Goal: Check status: Check status

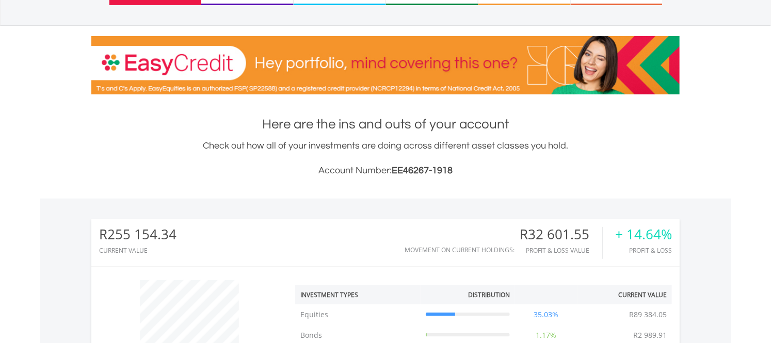
scroll to position [57, 0]
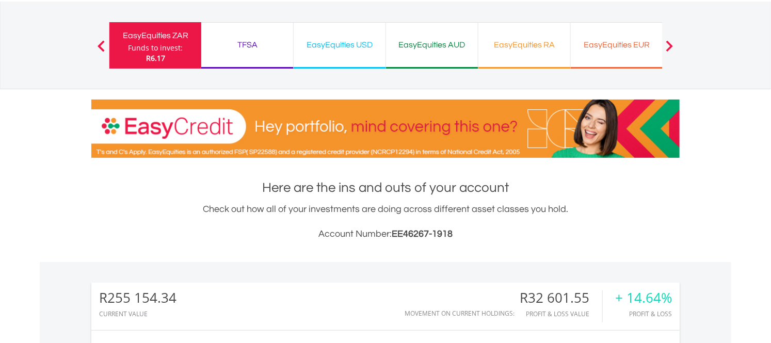
click at [356, 46] on div "EasyEquities USD" at bounding box center [339, 45] width 79 height 14
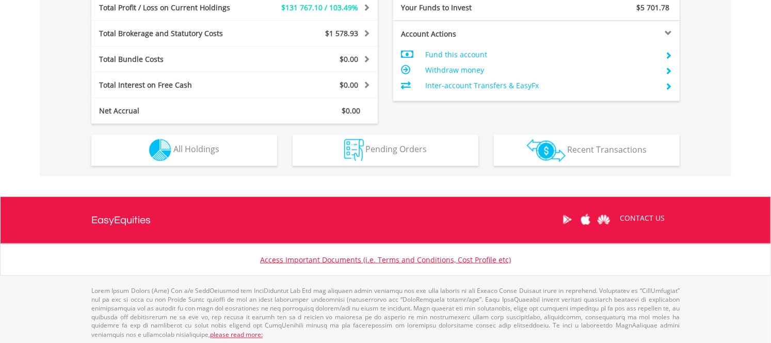
scroll to position [550, 0]
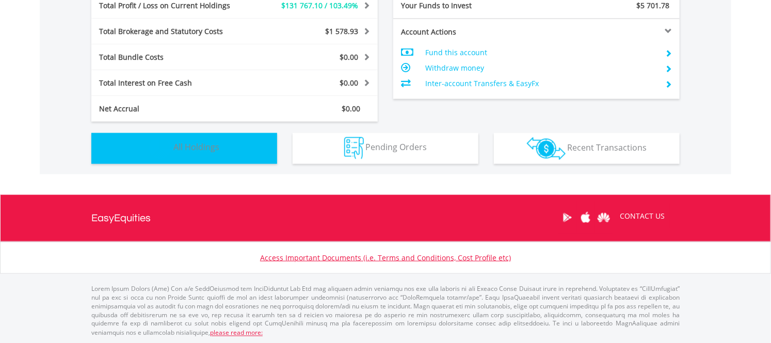
click at [208, 142] on span "All Holdings" at bounding box center [196, 147] width 46 height 11
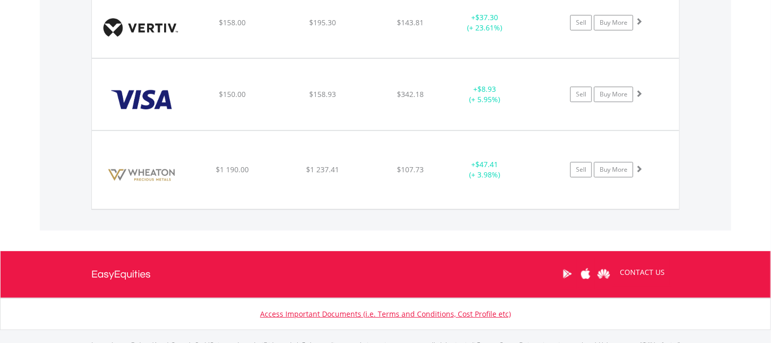
scroll to position [0, 0]
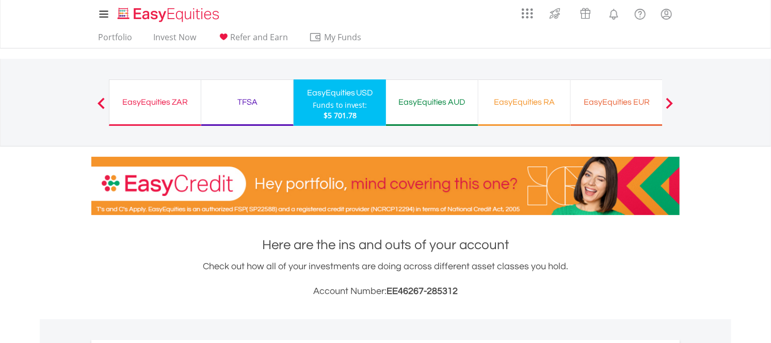
click at [669, 105] on span at bounding box center [669, 103] width 7 height 11
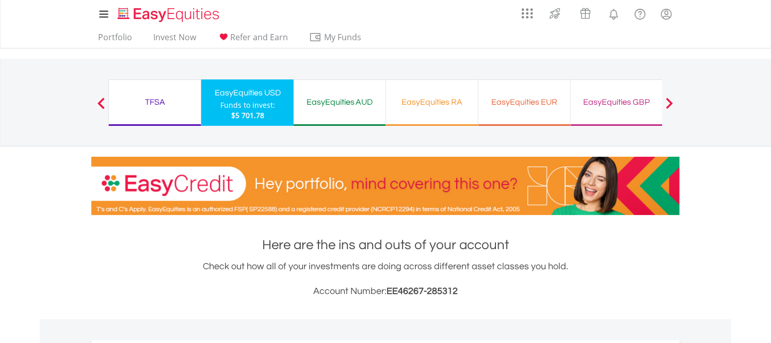
click at [621, 103] on div "EasyEquities GBP" at bounding box center [616, 102] width 79 height 14
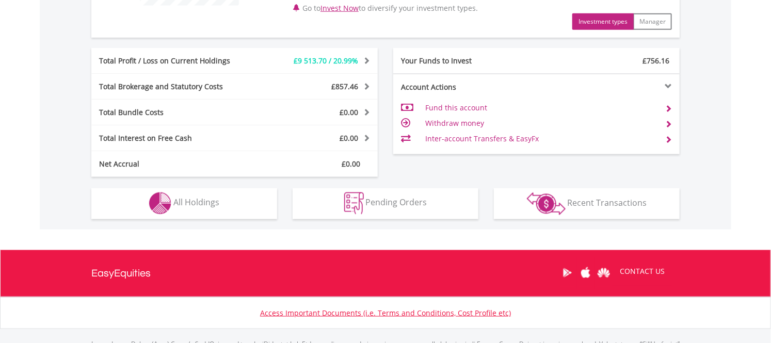
scroll to position [550, 0]
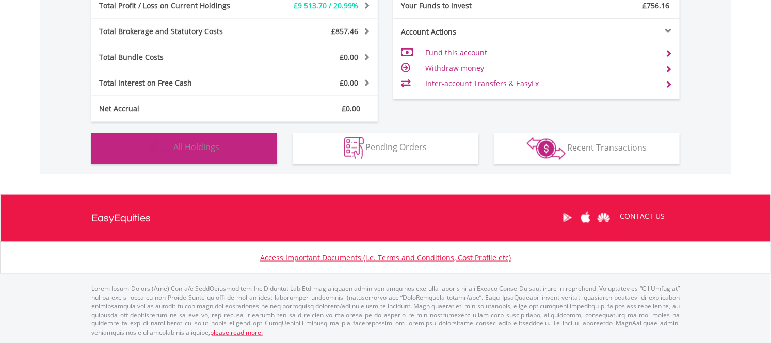
click at [231, 147] on button "Holdings All Holdings" at bounding box center [184, 148] width 186 height 31
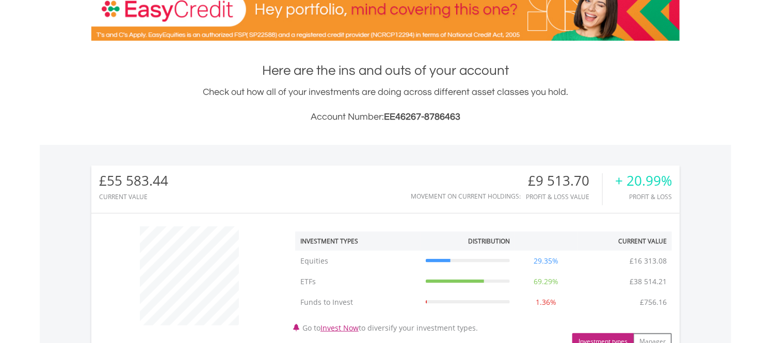
scroll to position [0, 0]
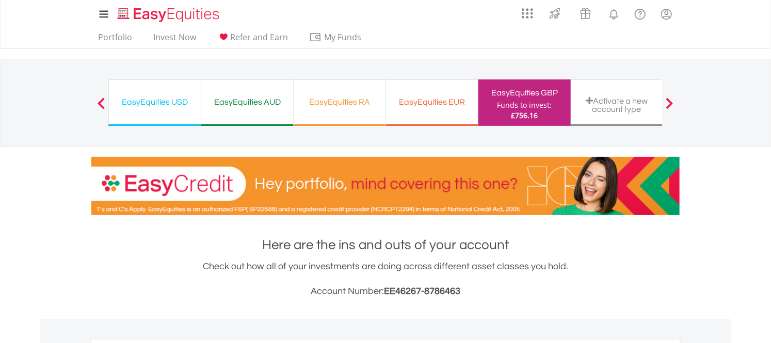
click at [465, 100] on div "EasyEquities EUR" at bounding box center [431, 102] width 79 height 14
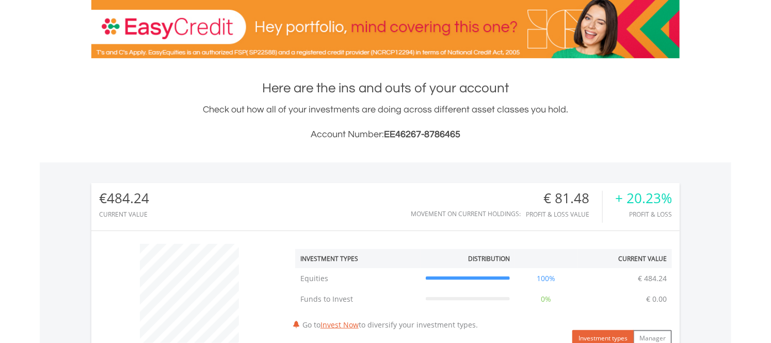
scroll to position [57, 0]
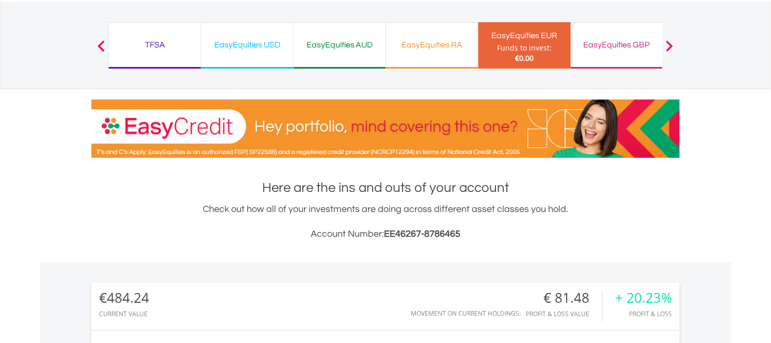
click at [167, 46] on div "TFSA" at bounding box center [154, 45] width 79 height 14
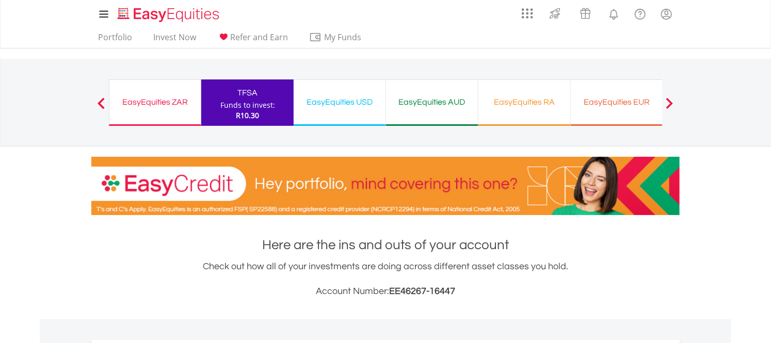
click at [131, 101] on div "EasyEquities ZAR" at bounding box center [155, 102] width 79 height 14
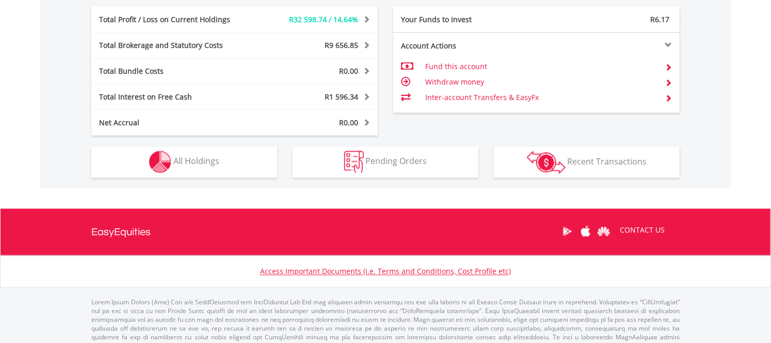
scroll to position [612, 0]
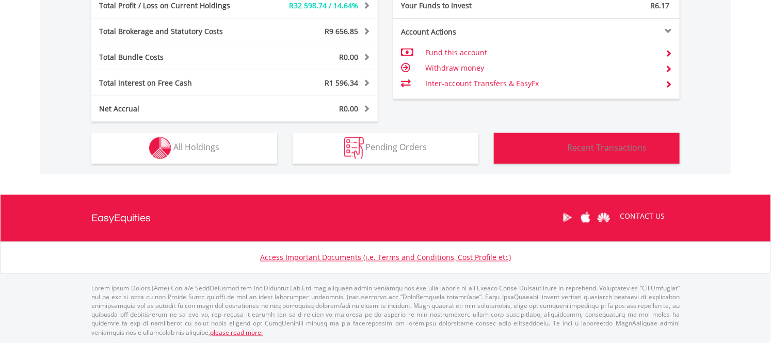
click at [612, 156] on button "Transactions Recent Transactions" at bounding box center [587, 148] width 186 height 31
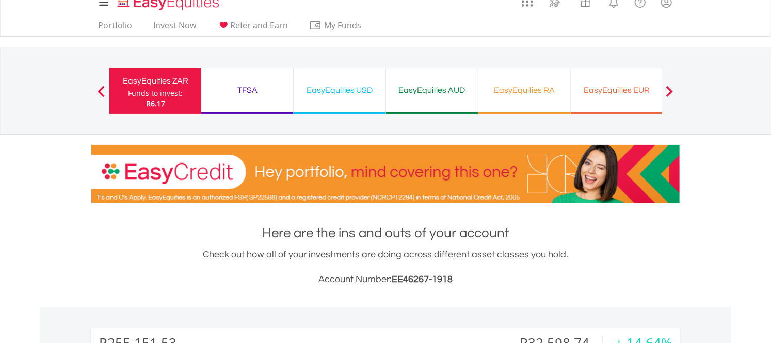
scroll to position [0, 0]
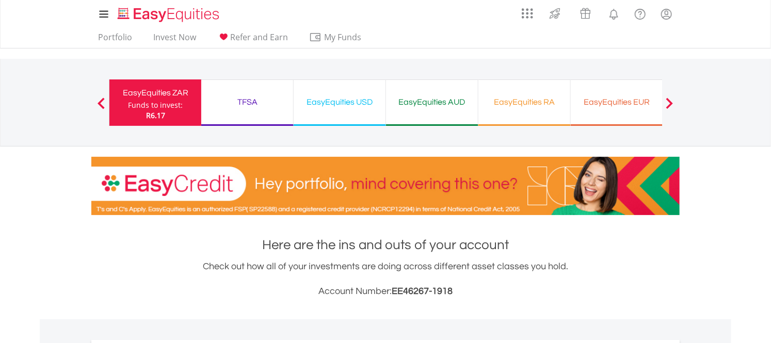
scroll to position [99, 196]
click at [490, 105] on div "EasyEquities RA" at bounding box center [524, 102] width 79 height 14
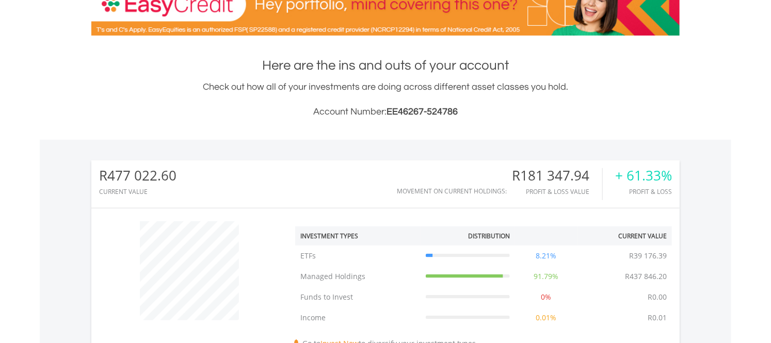
scroll to position [172, 0]
